Goal: Task Accomplishment & Management: Use online tool/utility

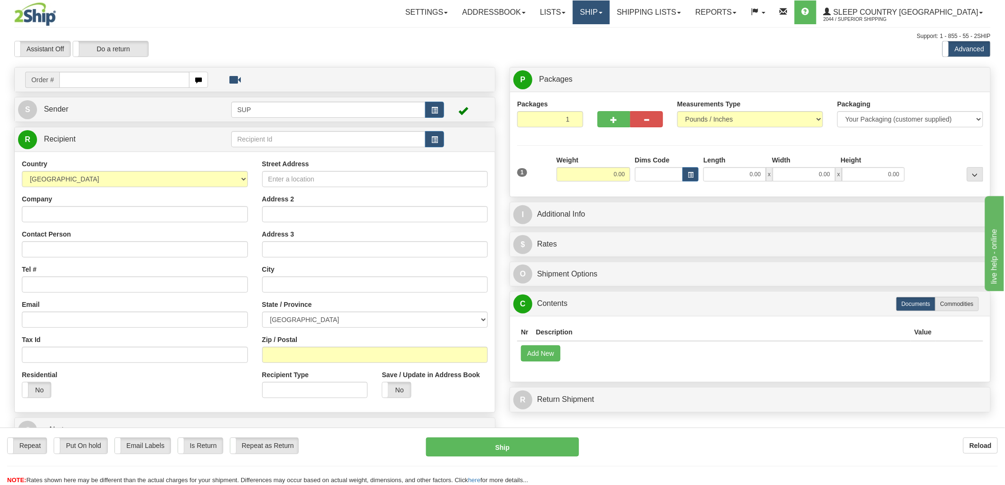
click at [609, 19] on link "Ship" at bounding box center [591, 12] width 37 height 24
click at [600, 47] on span "OnHold / Order Queue" at bounding box center [566, 46] width 67 height 8
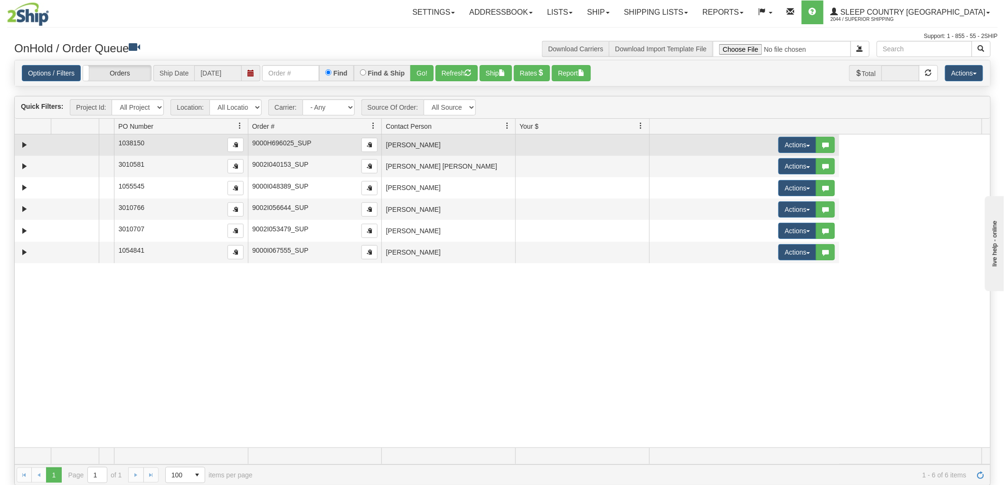
drag, startPoint x: 249, startPoint y: 125, endPoint x: 97, endPoint y: 139, distance: 152.6
click at [97, 139] on div "Quick Filters: Project Id: All Projects Location: All Locations SUP Carrier: - …" at bounding box center [502, 291] width 977 height 390
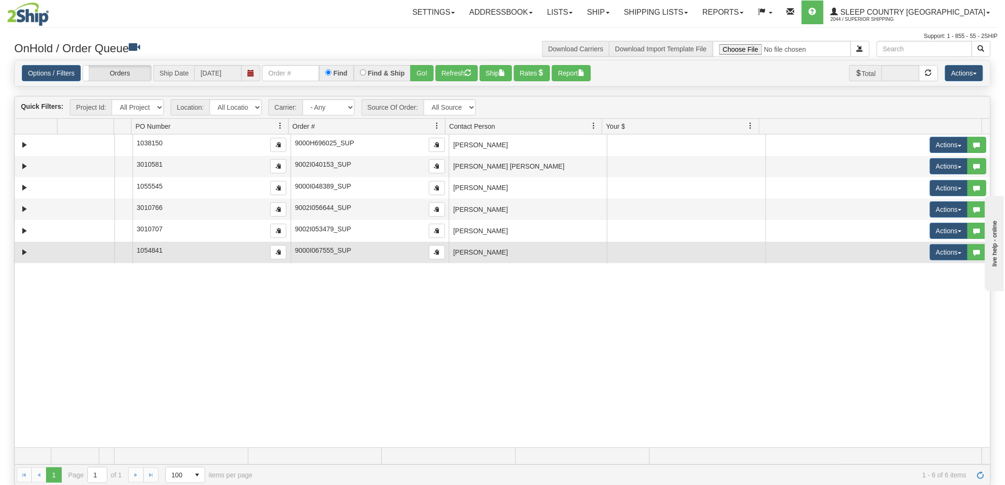
click at [529, 255] on td "MEGAN HOLLAND" at bounding box center [528, 252] width 158 height 21
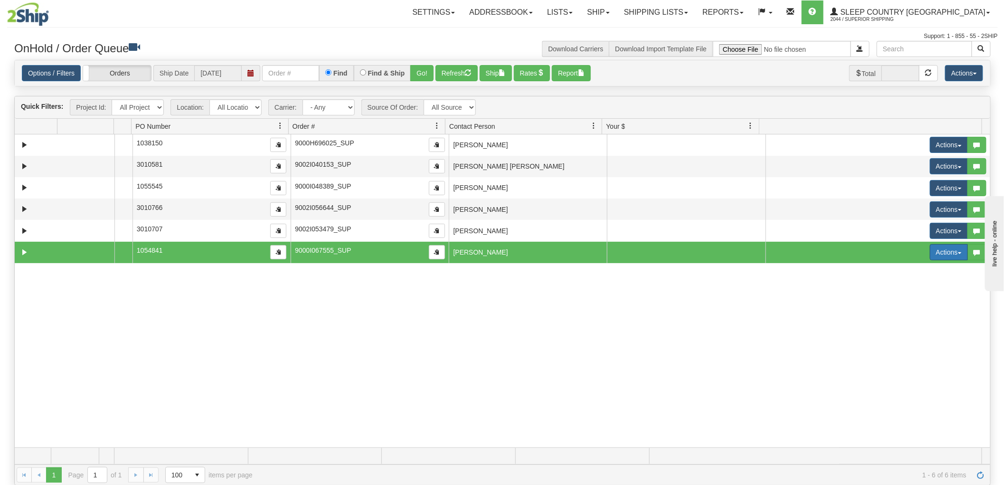
click at [958, 253] on span "button" at bounding box center [960, 253] width 4 height 2
click at [905, 270] on span "Open" at bounding box center [906, 270] width 23 height 8
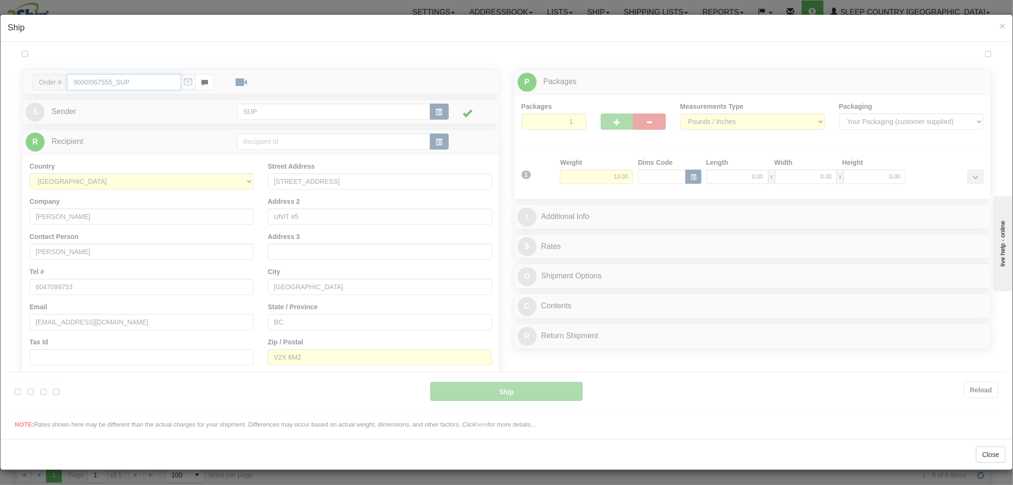
type input "09:53"
type input "16:00"
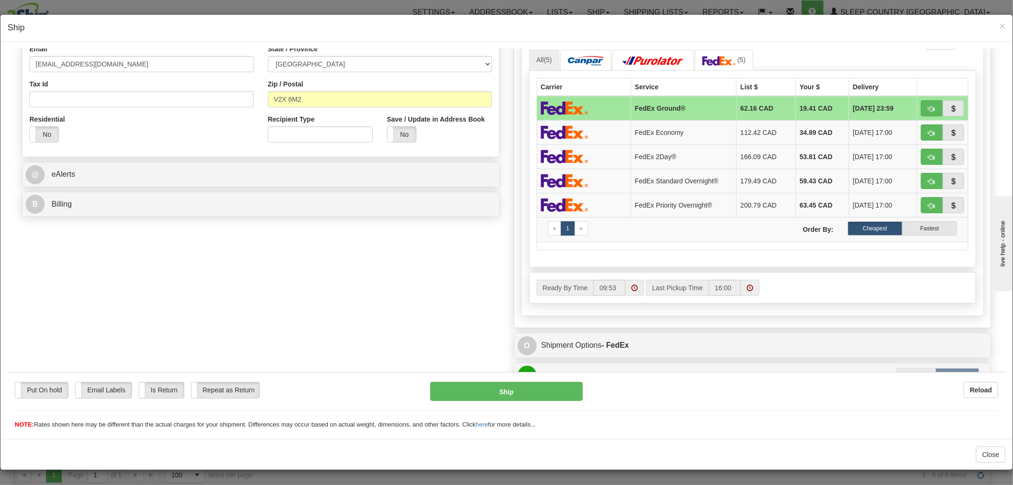
scroll to position [415, 0]
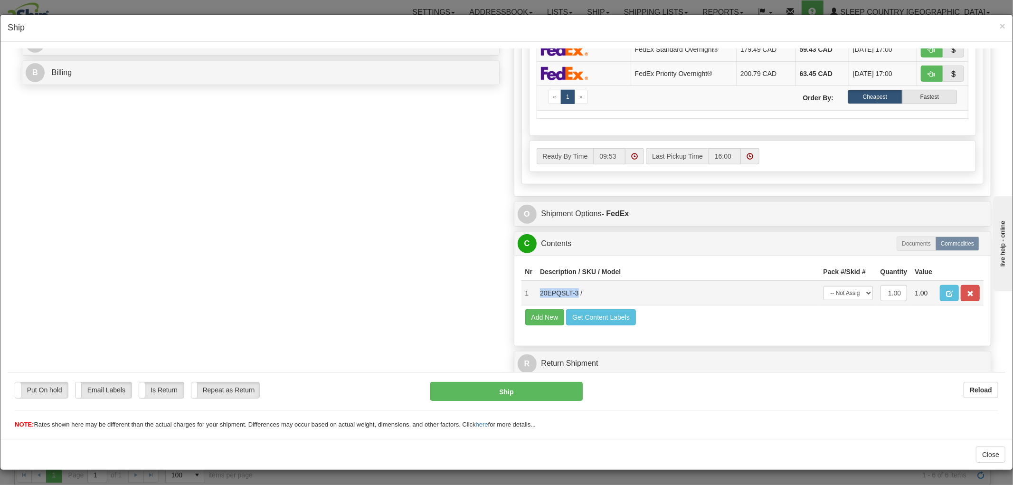
drag, startPoint x: 570, startPoint y: 283, endPoint x: 533, endPoint y: 285, distance: 36.1
click at [536, 285] on td "20EPQSLT-3 /" at bounding box center [678, 292] width 284 height 25
copy td "20EPQSLT-3"
click at [391, 267] on div "Order # 9000I067555_SUP S Sender" at bounding box center [507, 29] width 984 height 701
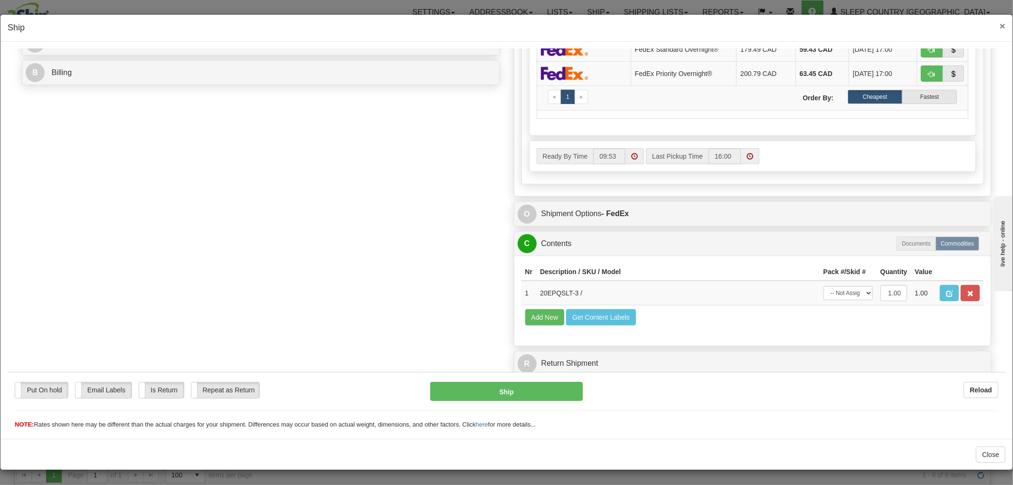
click at [1000, 22] on span "×" at bounding box center [1003, 25] width 6 height 11
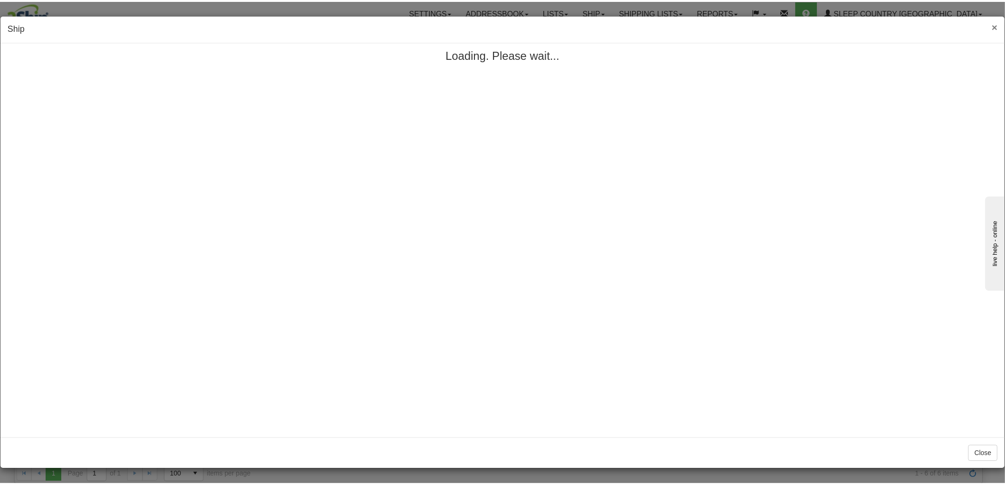
scroll to position [0, 0]
